Goal: Book appointment/travel/reservation

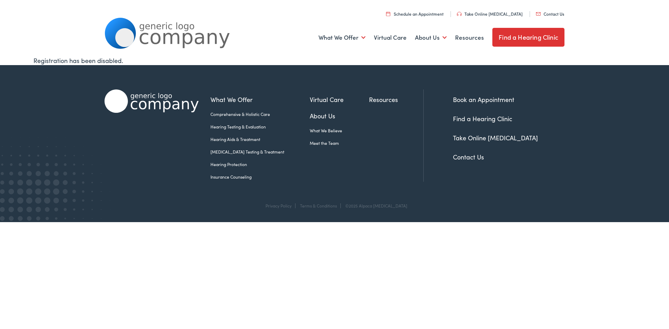
click at [522, 36] on link "Find a Hearing Clinic" at bounding box center [529, 37] width 72 height 19
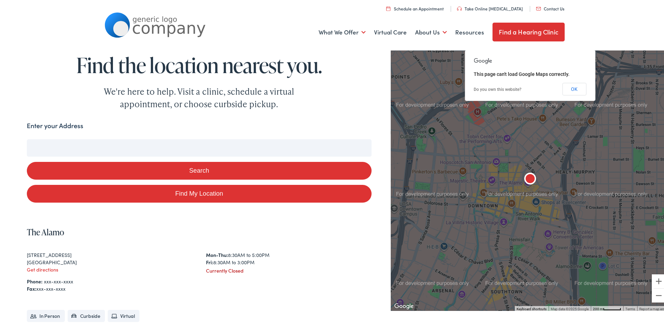
click at [71, 143] on input "Enter your Address" at bounding box center [199, 146] width 345 height 17
type input "16"
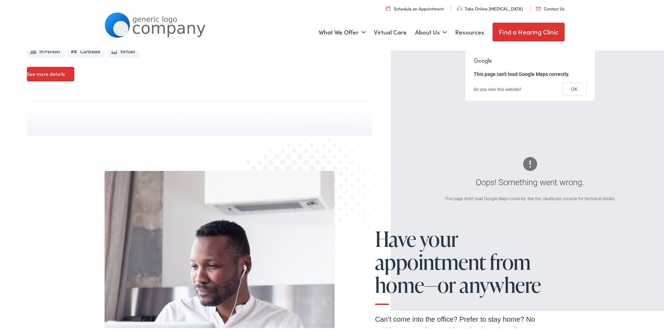
scroll to position [288, 0]
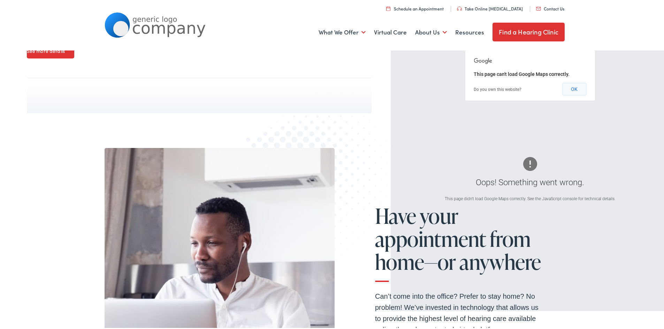
click at [569, 87] on button "OK" at bounding box center [574, 88] width 24 height 13
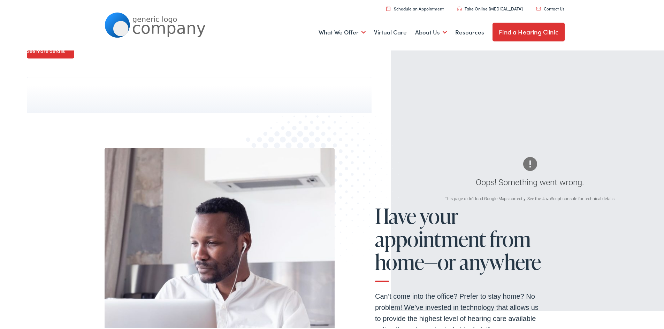
click at [518, 30] on link "Find a Hearing Clinic" at bounding box center [529, 30] width 72 height 19
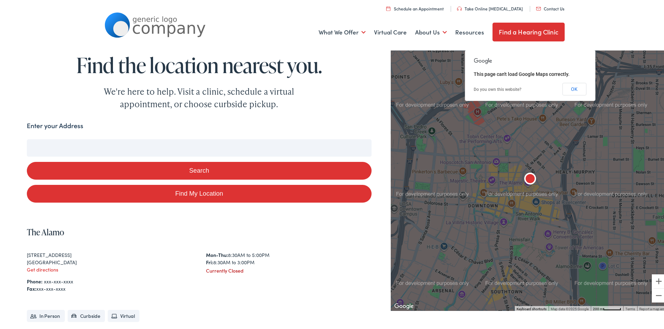
click at [83, 145] on input "Enter your Address" at bounding box center [199, 146] width 345 height 17
type input "1"
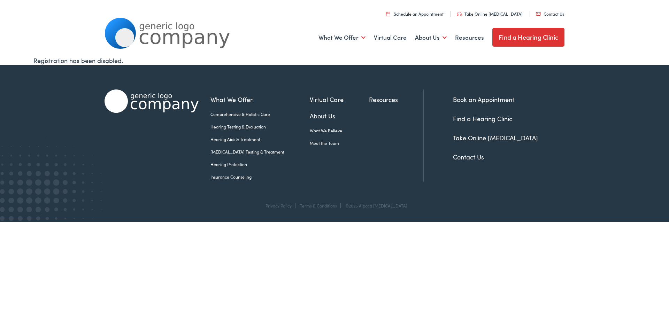
click at [425, 10] on ul "Schedule an Appointment Take Online Hearing Test Contact Us Find a Hearing Clin…" at bounding box center [337, 12] width 465 height 9
click at [423, 13] on link "Schedule an Appointment" at bounding box center [415, 14] width 58 height 6
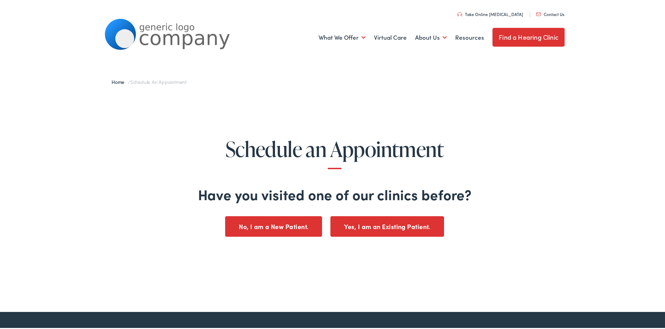
click at [277, 225] on button "No, I am a New Patient." at bounding box center [273, 225] width 97 height 21
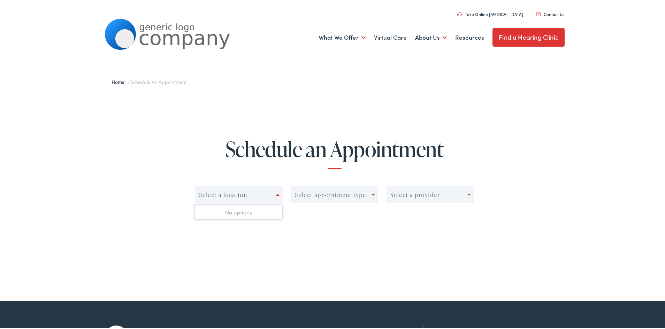
click at [250, 192] on div "Select a location" at bounding box center [236, 194] width 81 height 10
click at [329, 195] on div "Select appointment type" at bounding box center [330, 194] width 71 height 7
click at [242, 194] on div "Select a location" at bounding box center [223, 194] width 48 height 7
